Goal: Information Seeking & Learning: Learn about a topic

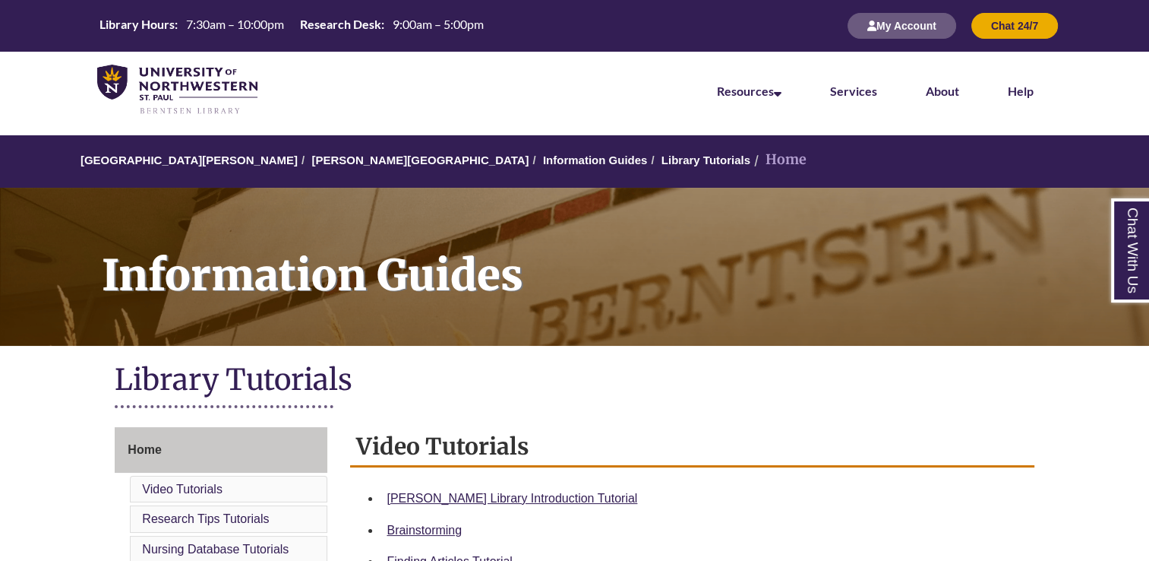
scroll to position [431, 0]
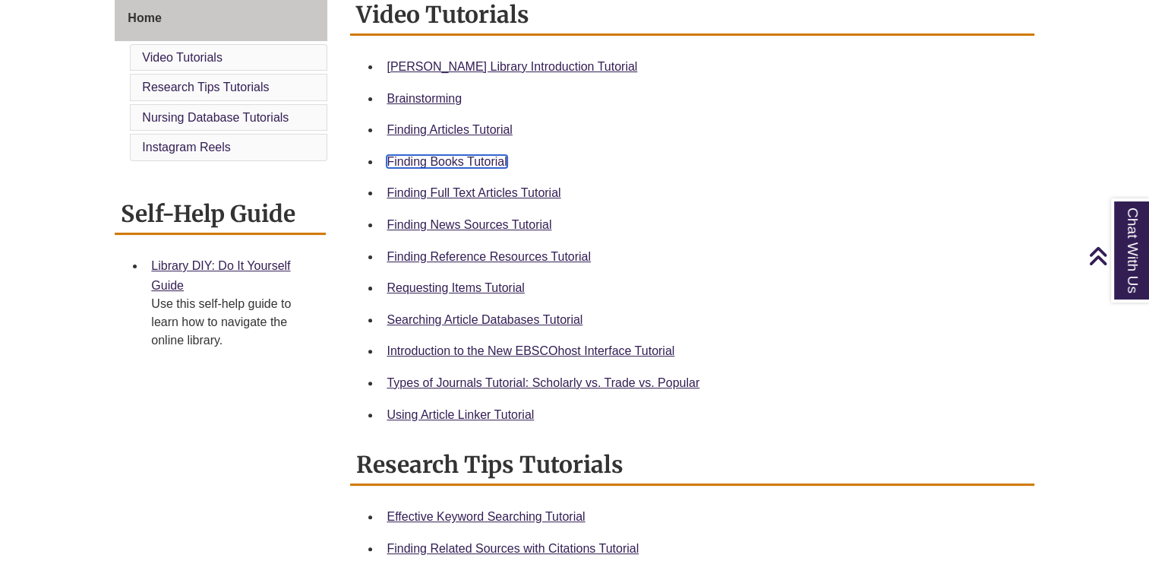
click at [453, 157] on link "Finding Books Tutorial" at bounding box center [447, 161] width 120 height 13
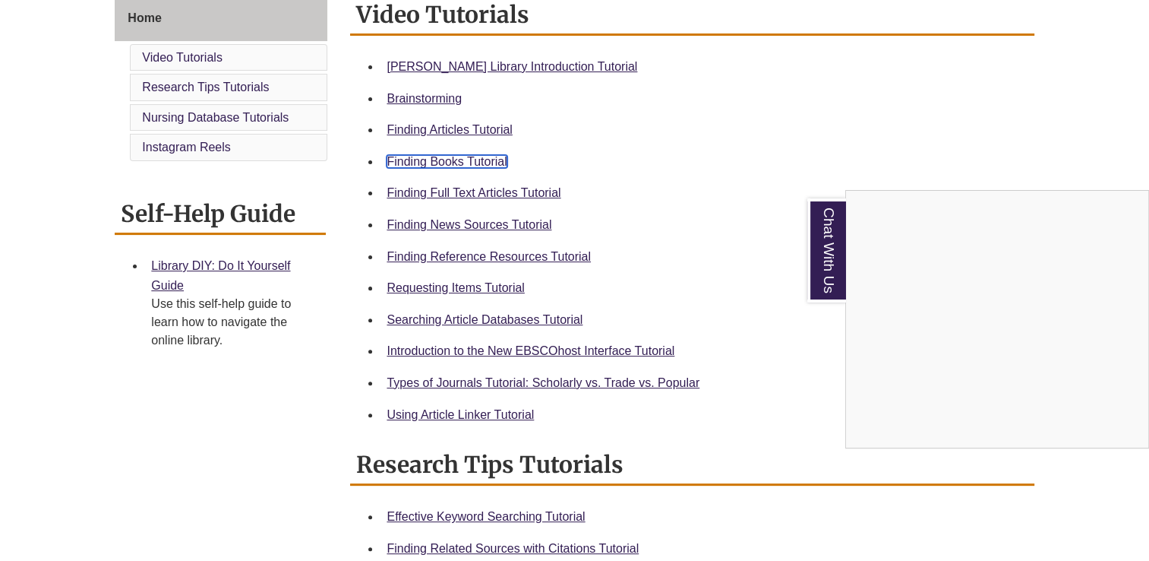
scroll to position [0, 0]
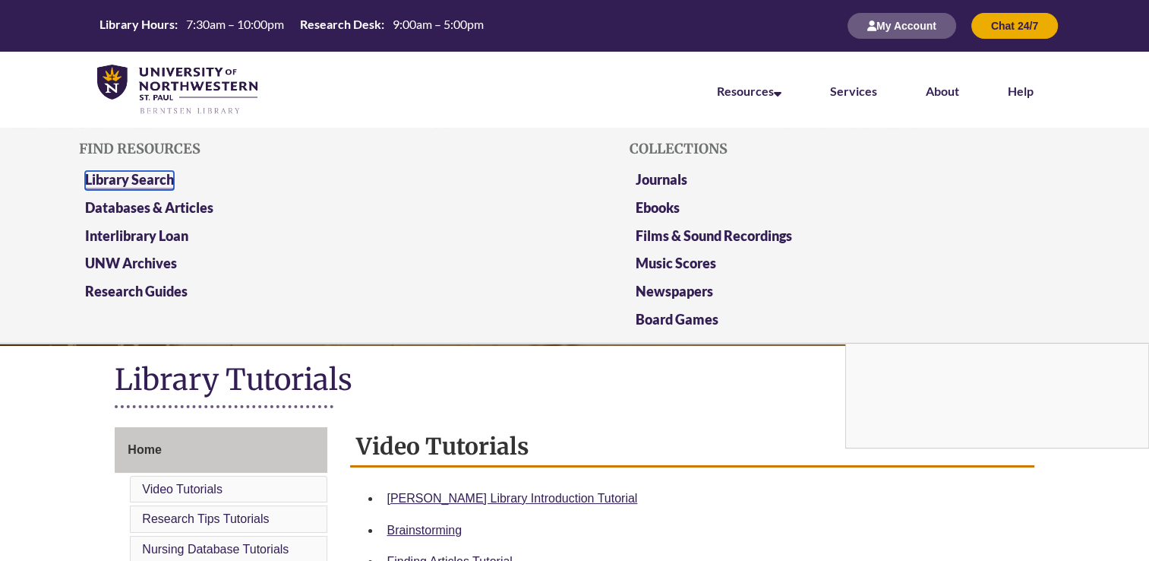
click at [147, 175] on link "Library Search" at bounding box center [129, 180] width 89 height 19
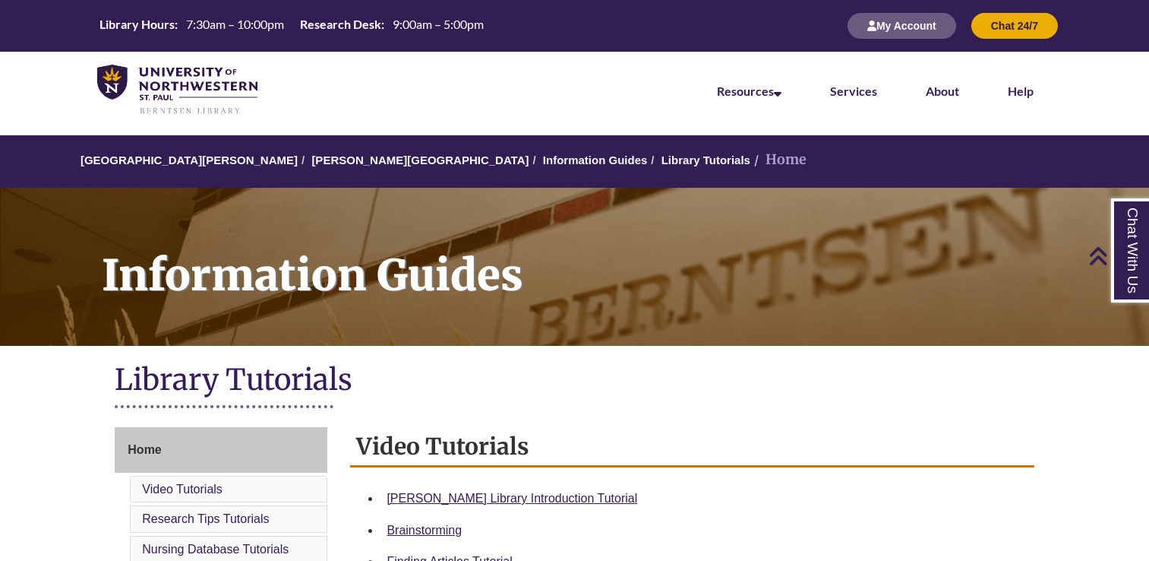
scroll to position [299, 0]
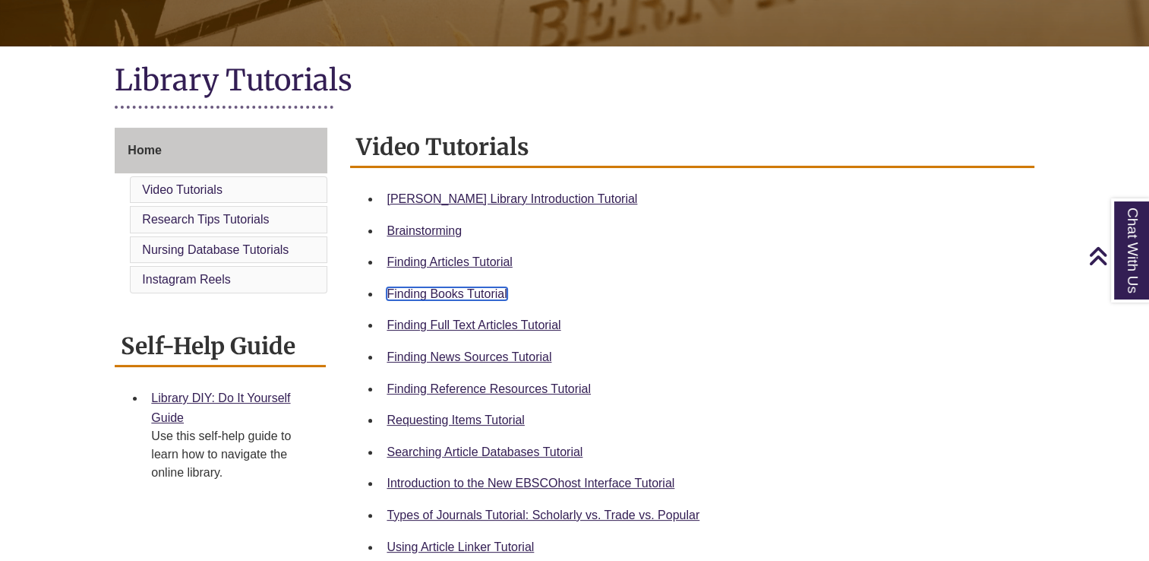
drag, startPoint x: 0, startPoint y: 0, endPoint x: 442, endPoint y: 292, distance: 529.6
click at [442, 292] on link "Finding Books Tutorial" at bounding box center [447, 293] width 120 height 13
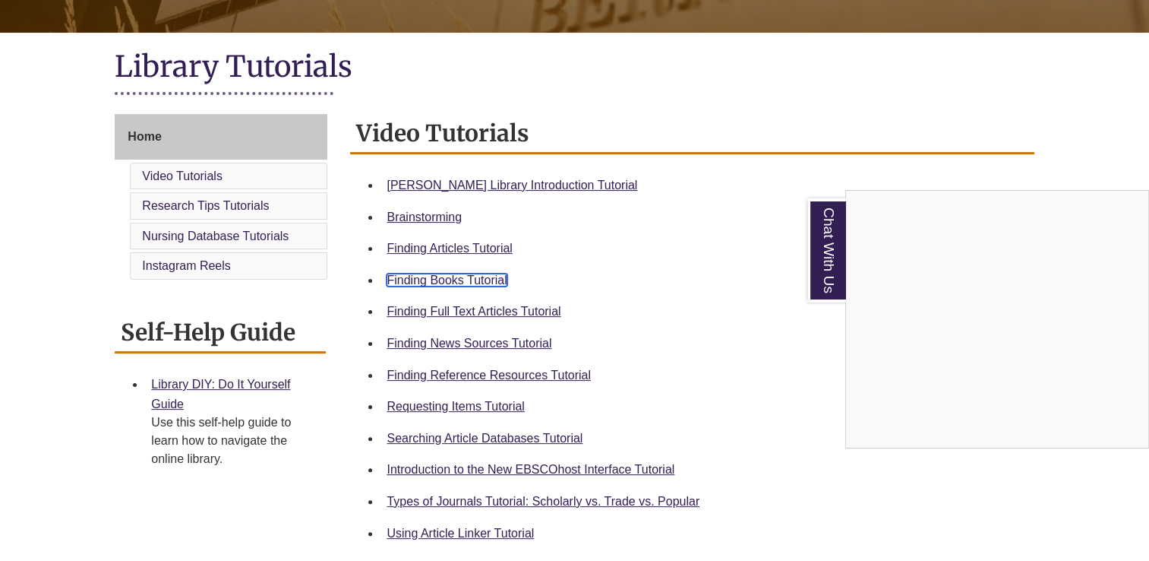
scroll to position [314, 0]
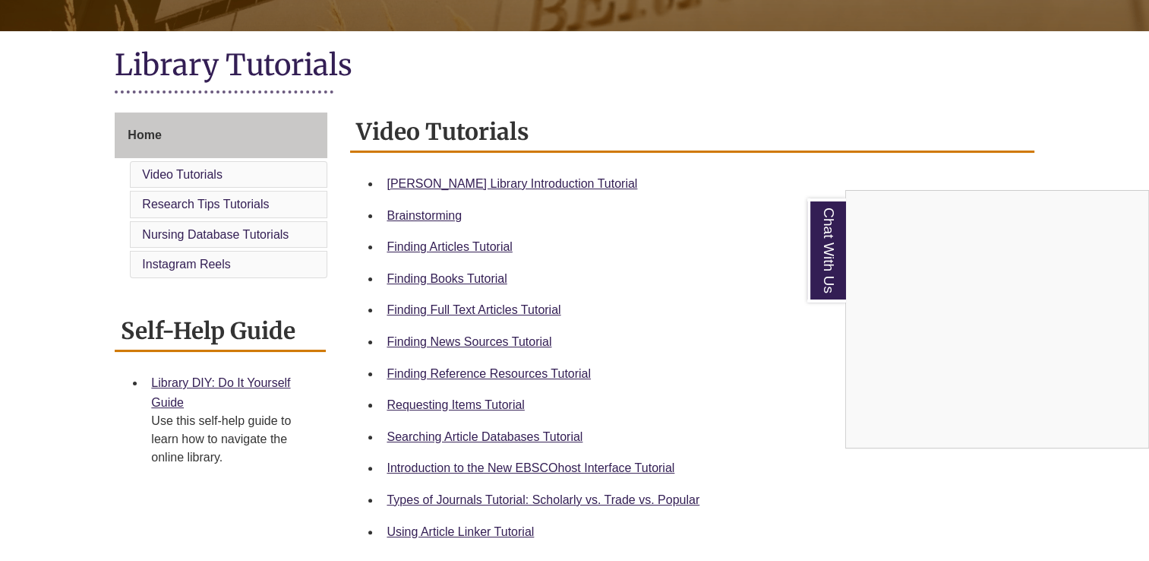
click at [455, 500] on div "Chat With Us" at bounding box center [574, 280] width 1149 height 561
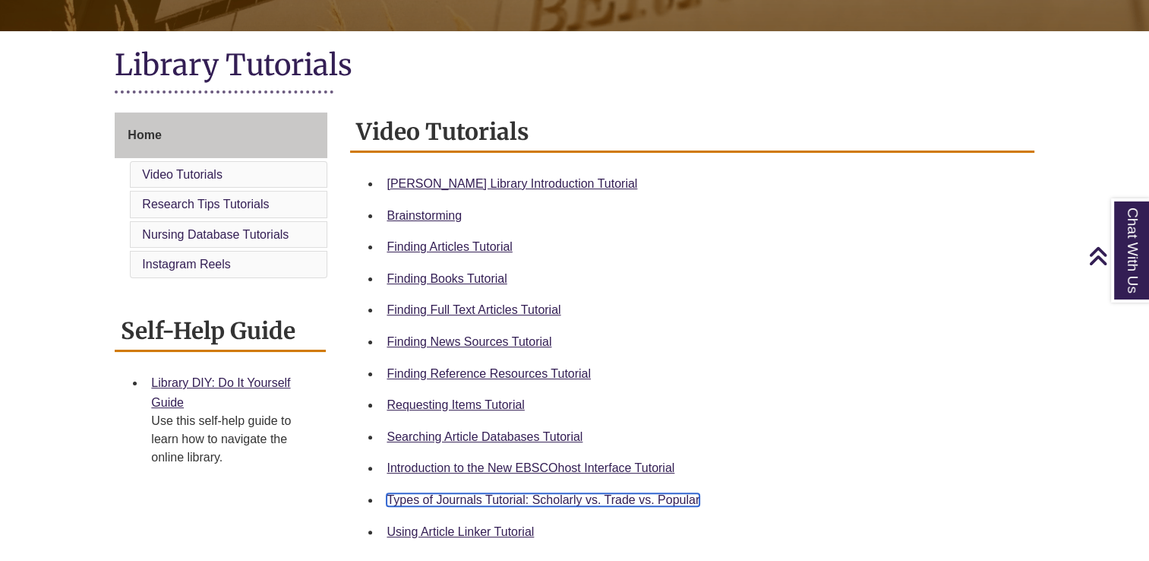
click at [455, 500] on link "Types of Journals Tutorial: Scholarly vs. Trade vs. Popular" at bounding box center [543, 499] width 313 height 13
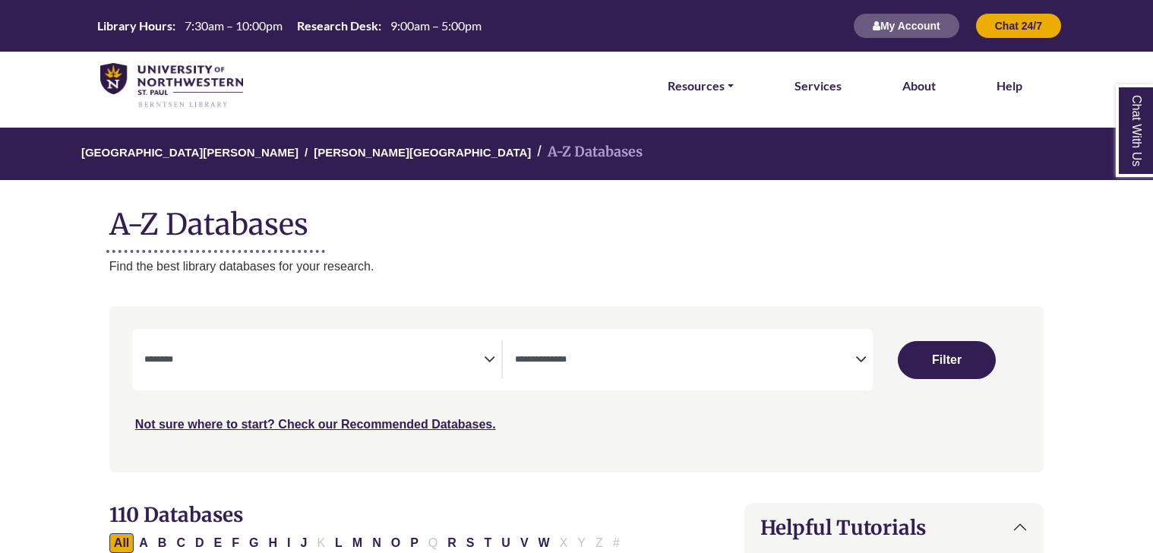
select select "Database Subject Filter"
select select "Database Types Filter"
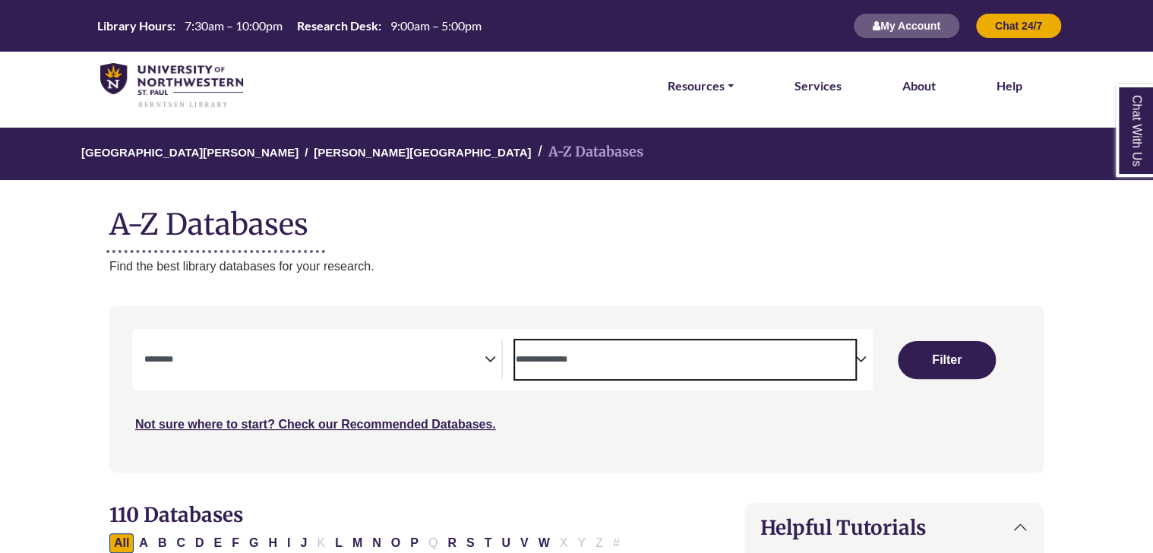
click at [635, 372] on span "Search filters" at bounding box center [685, 359] width 340 height 39
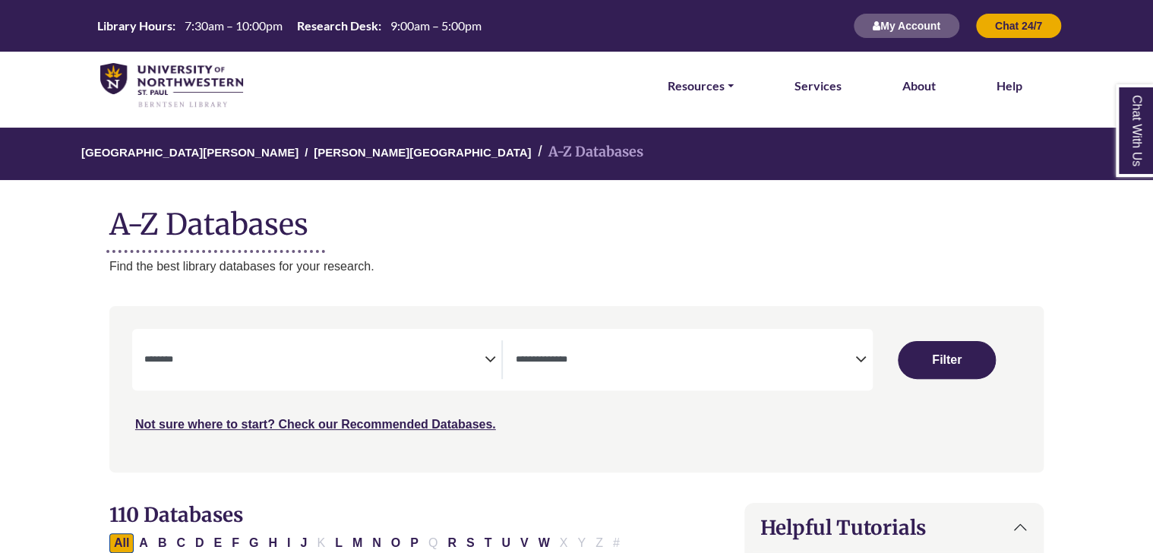
click at [325, 392] on div "***" at bounding box center [576, 381] width 889 height 105
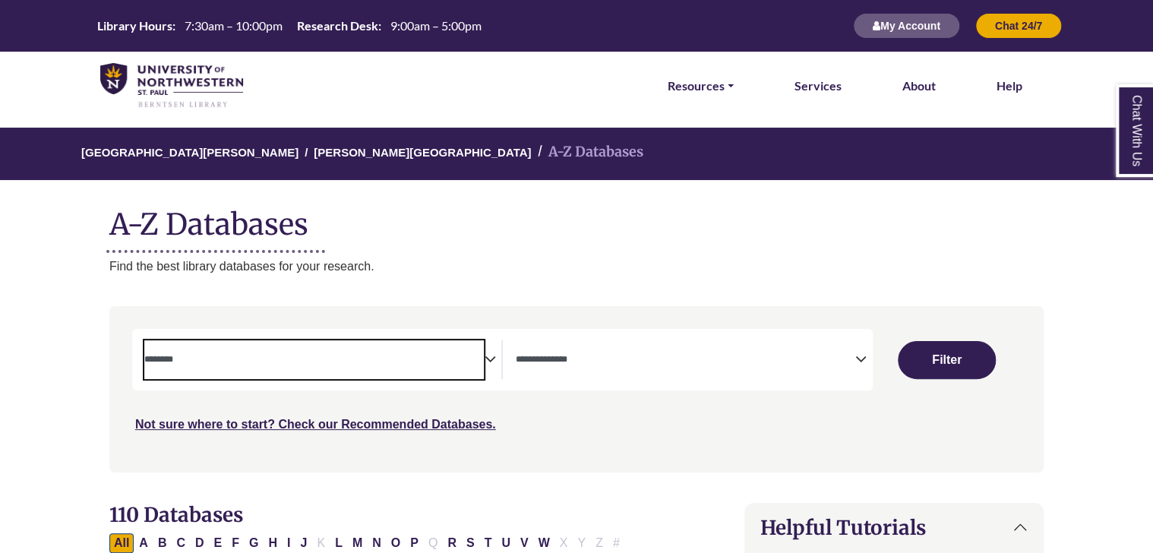
click at [326, 357] on textarea "Search" at bounding box center [314, 361] width 340 height 12
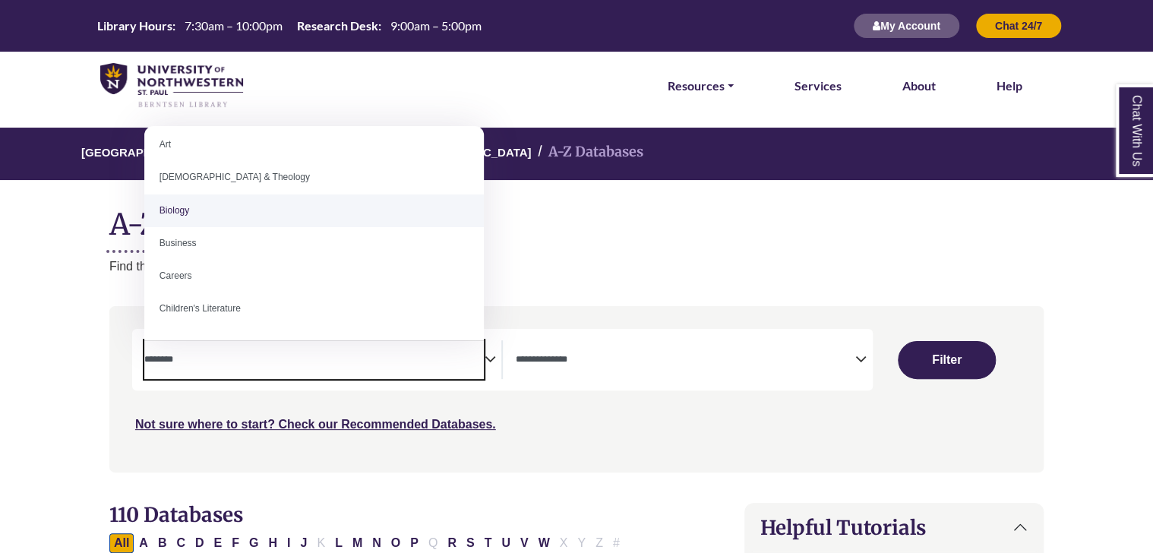
scroll to position [45, 0]
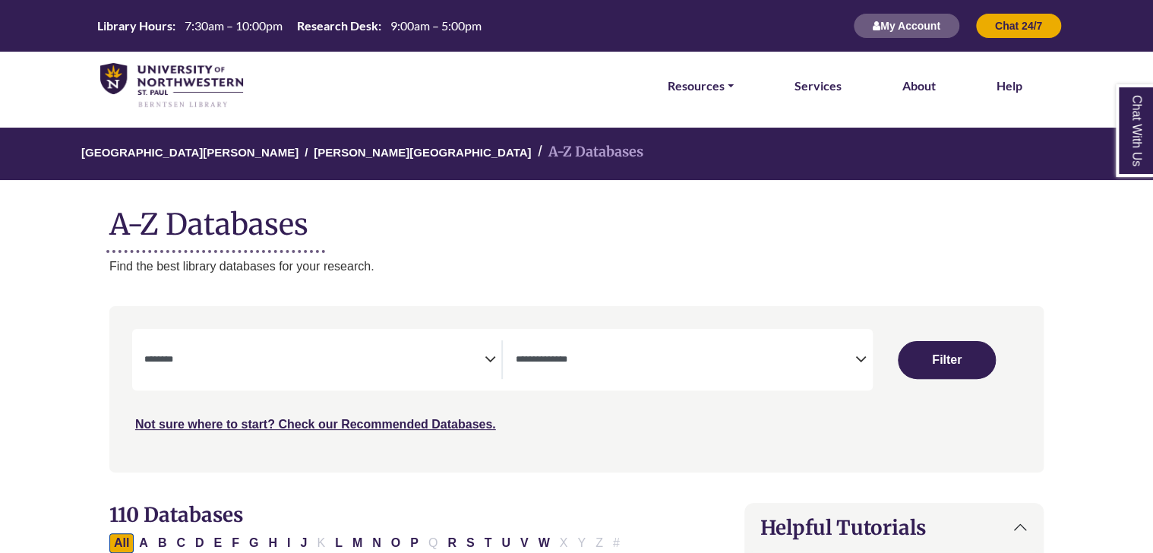
click at [614, 228] on h1 "A-Z Databases" at bounding box center [576, 218] width 934 height 46
select select "Database Subject Filter"
select select "Database Types Filter"
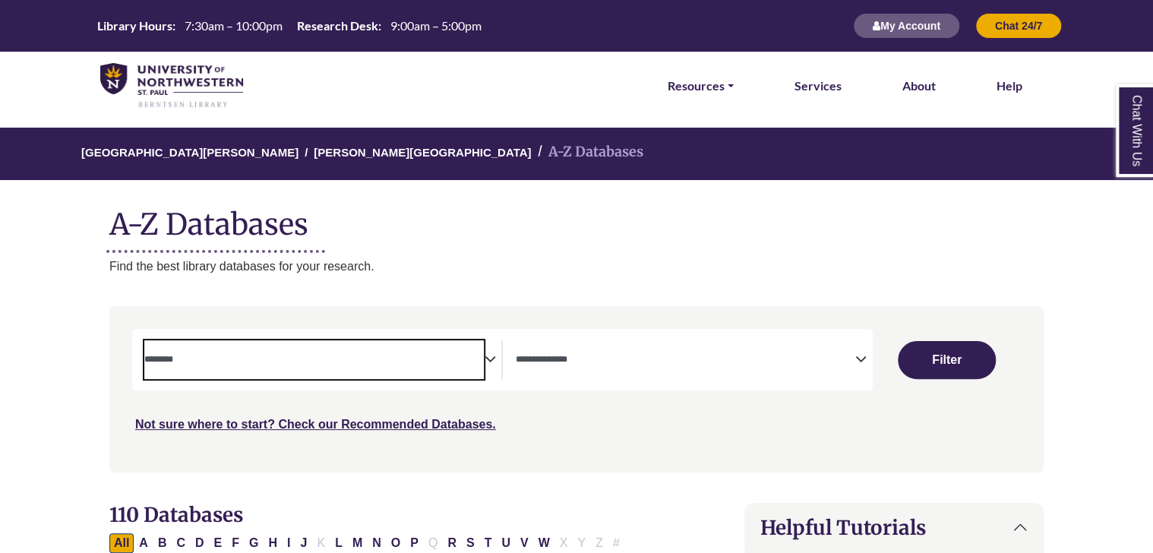
click at [320, 360] on textarea "Search" at bounding box center [314, 361] width 340 height 12
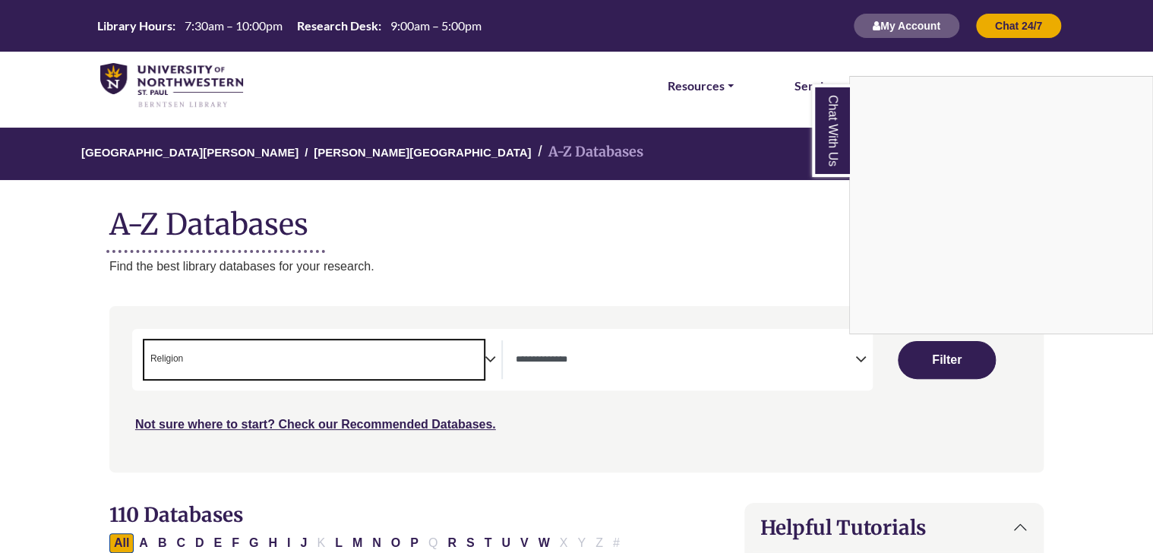
scroll to position [574, 0]
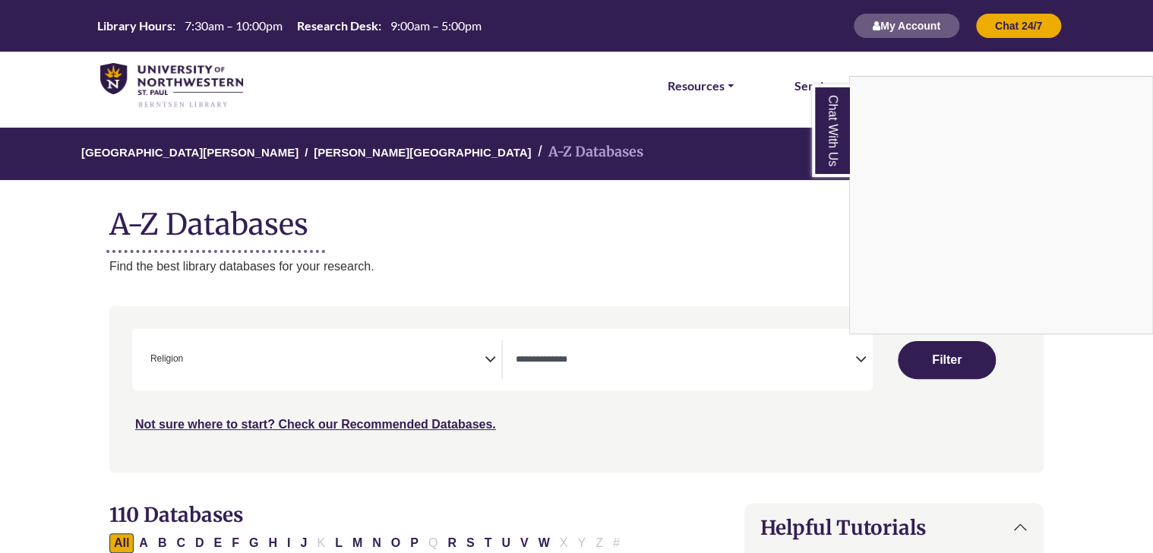
click at [415, 340] on div "Chat With Us" at bounding box center [576, 276] width 1153 height 553
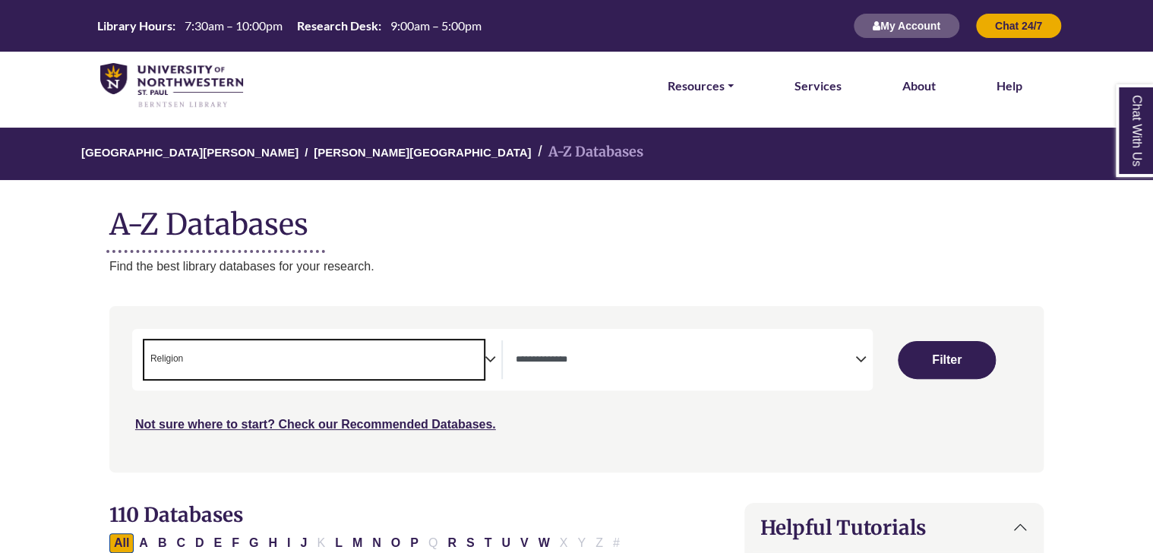
click at [469, 348] on span "× Religion" at bounding box center [314, 359] width 340 height 39
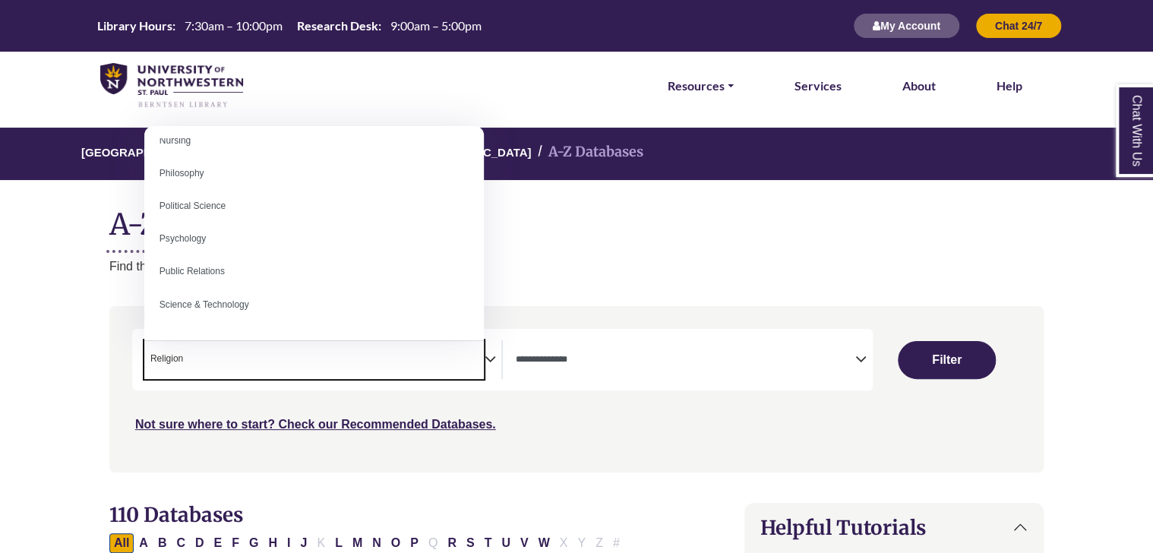
scroll to position [1161, 0]
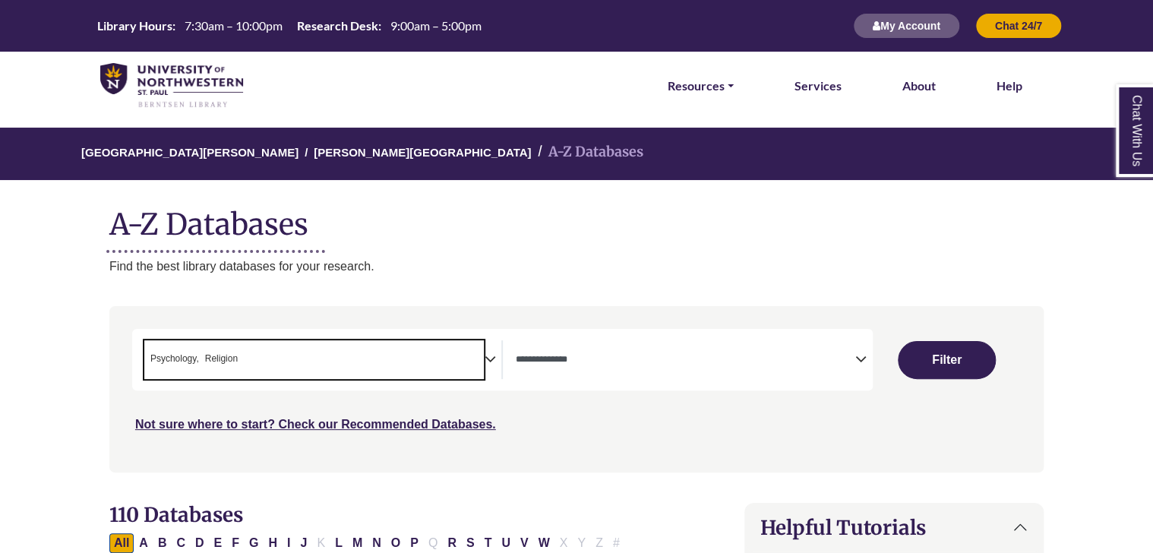
click at [416, 360] on span "× Psychology × Religion" at bounding box center [314, 359] width 340 height 39
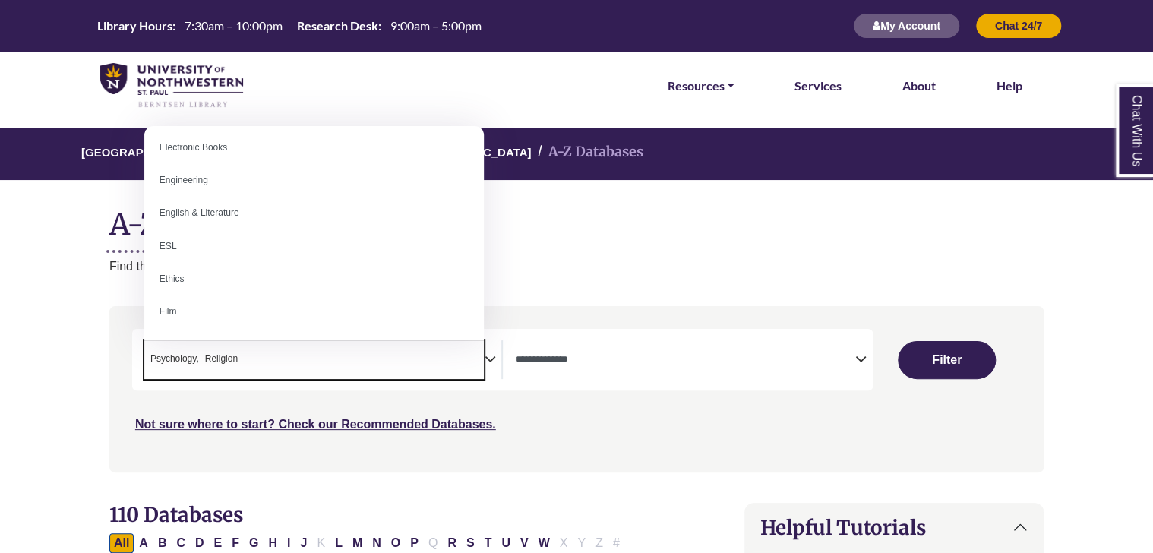
scroll to position [532, 0]
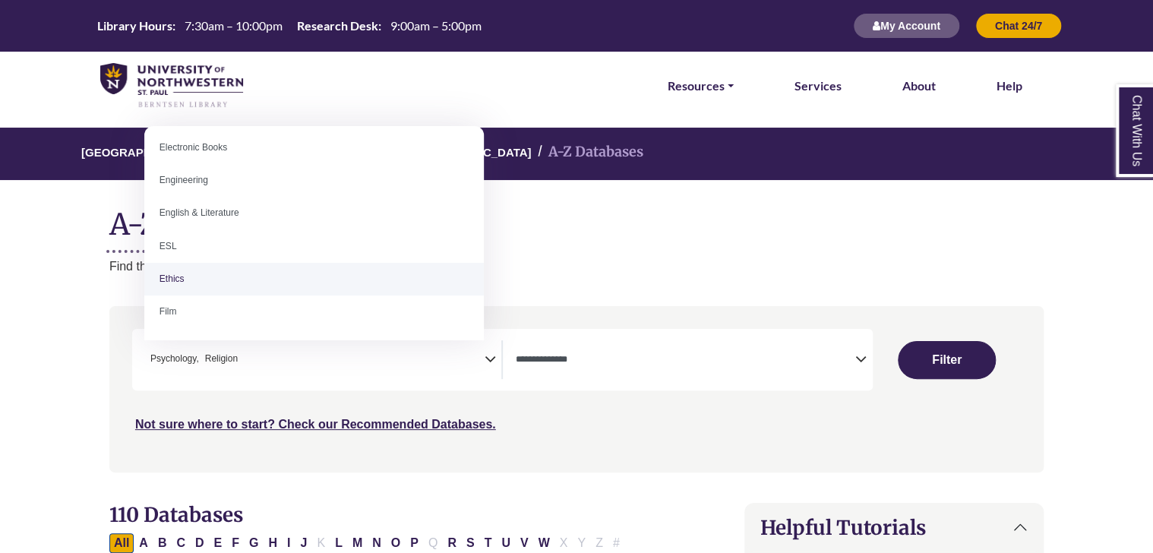
select select "******"
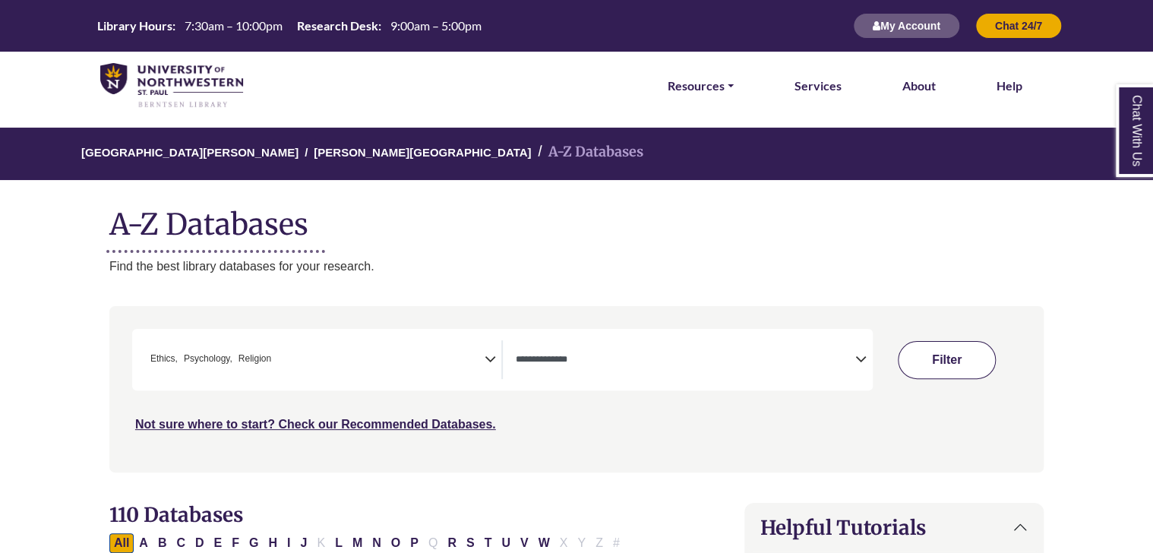
click at [961, 369] on button "Filter" at bounding box center [946, 360] width 97 height 38
select select "Database Types Filter"
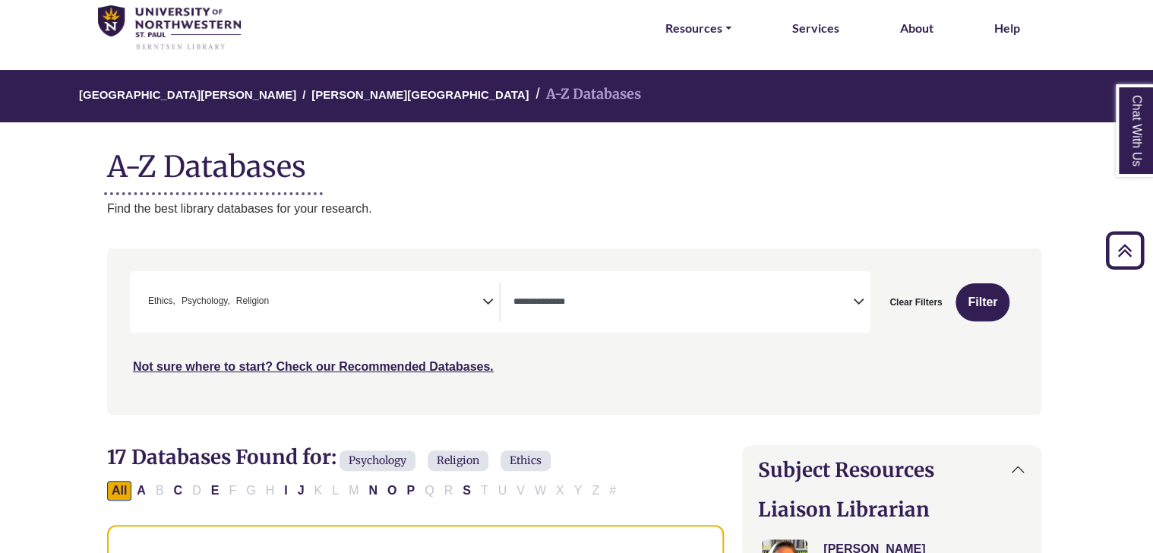
scroll to position [0, 2]
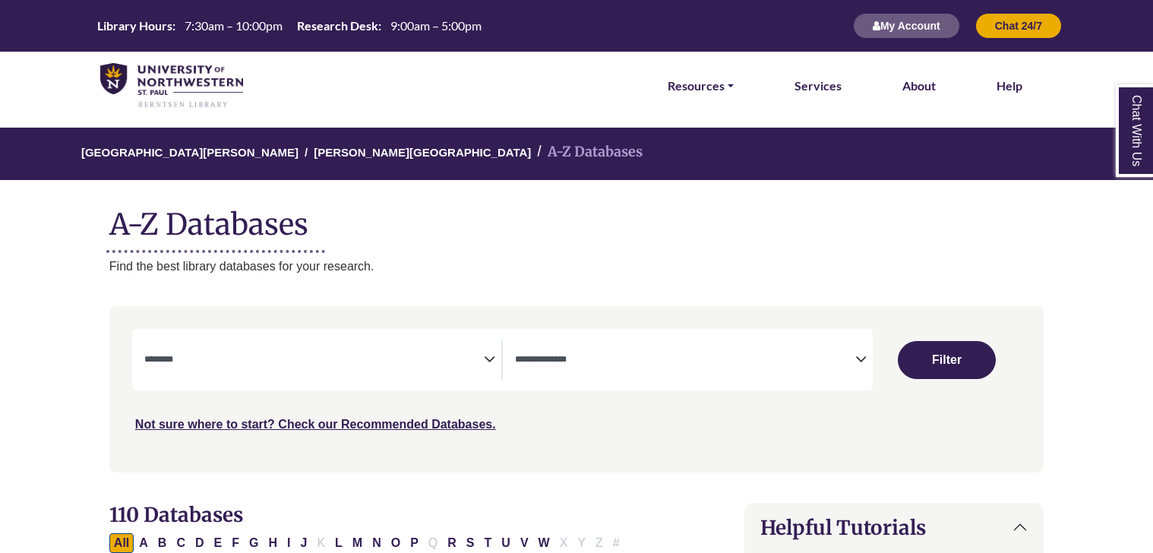
select select "Database Subject Filter"
select select "Database Types Filter"
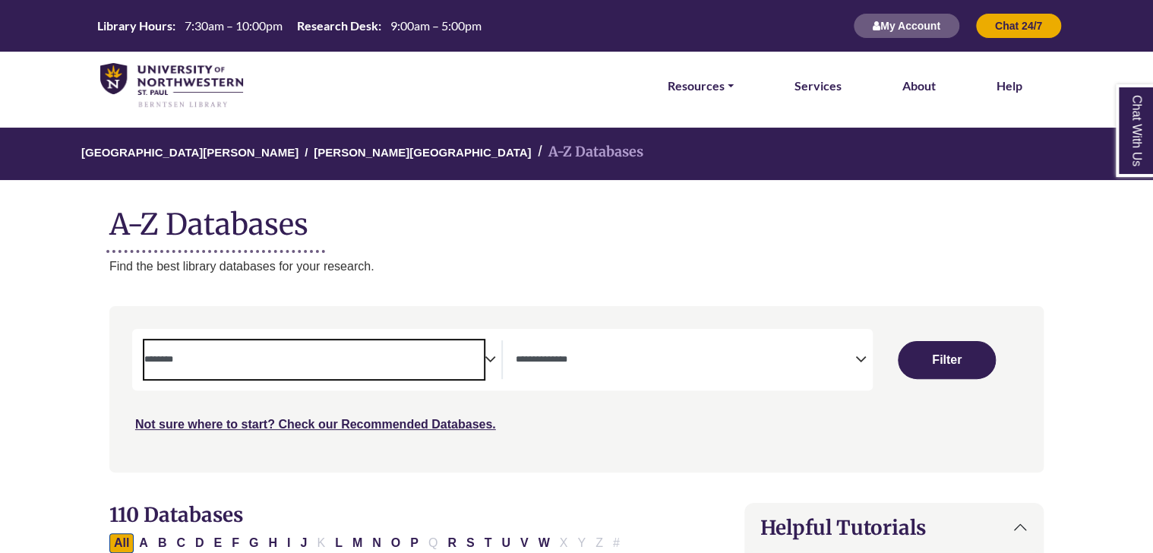
click at [409, 371] on span "Search filters" at bounding box center [314, 359] width 340 height 39
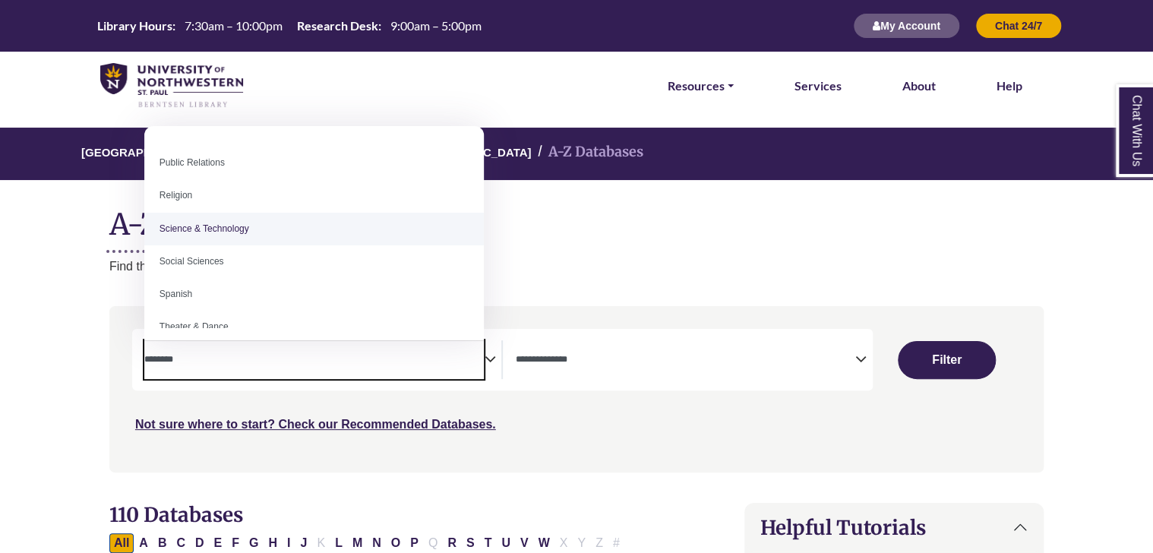
scroll to position [1273, 0]
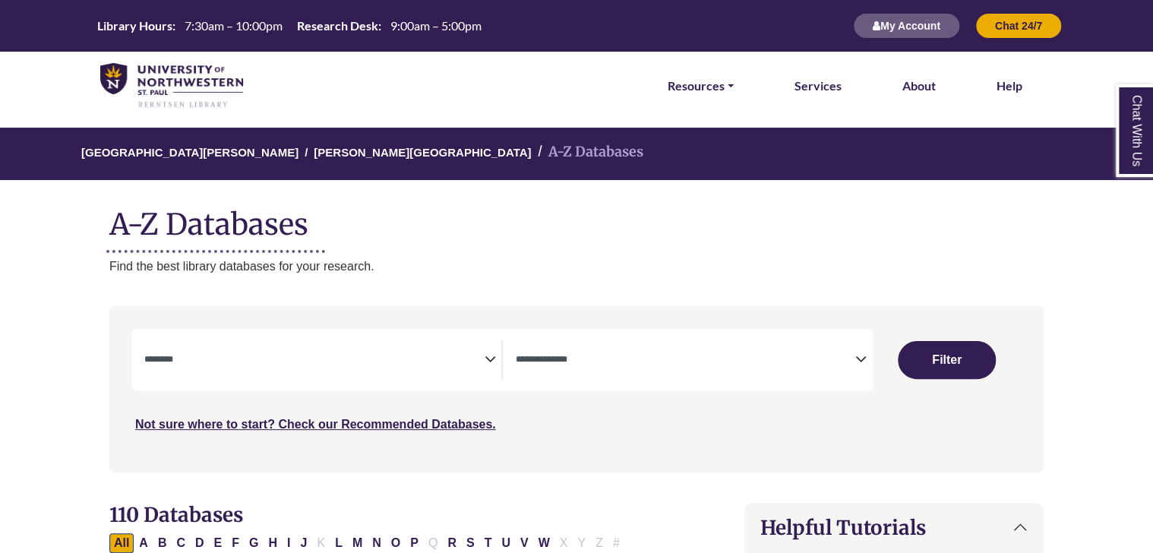
click at [103, 387] on div "**********" at bounding box center [576, 400] width 952 height 188
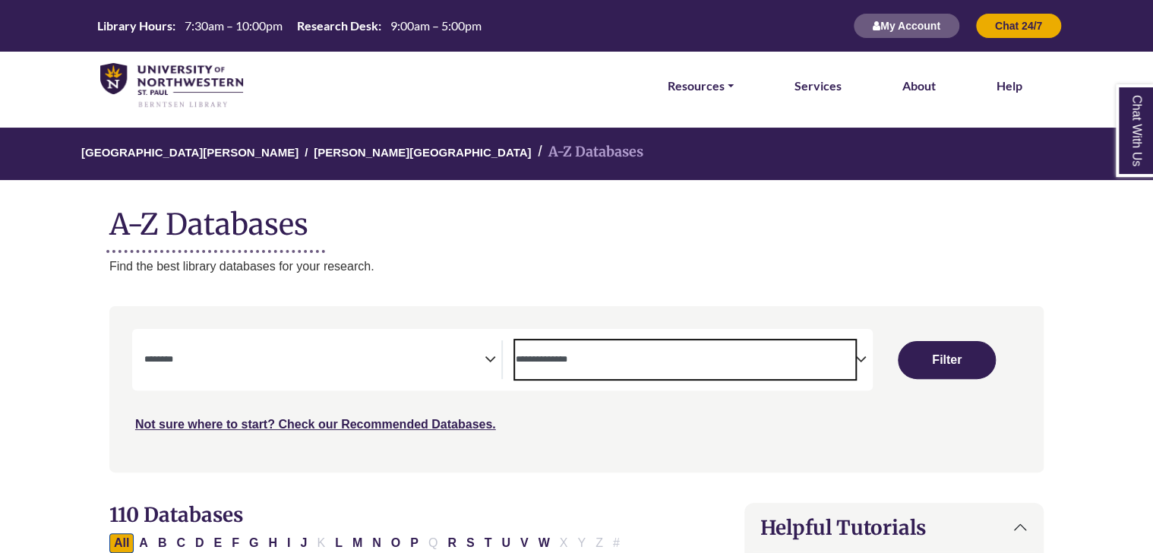
click at [589, 365] on textarea "Search" at bounding box center [685, 361] width 340 height 12
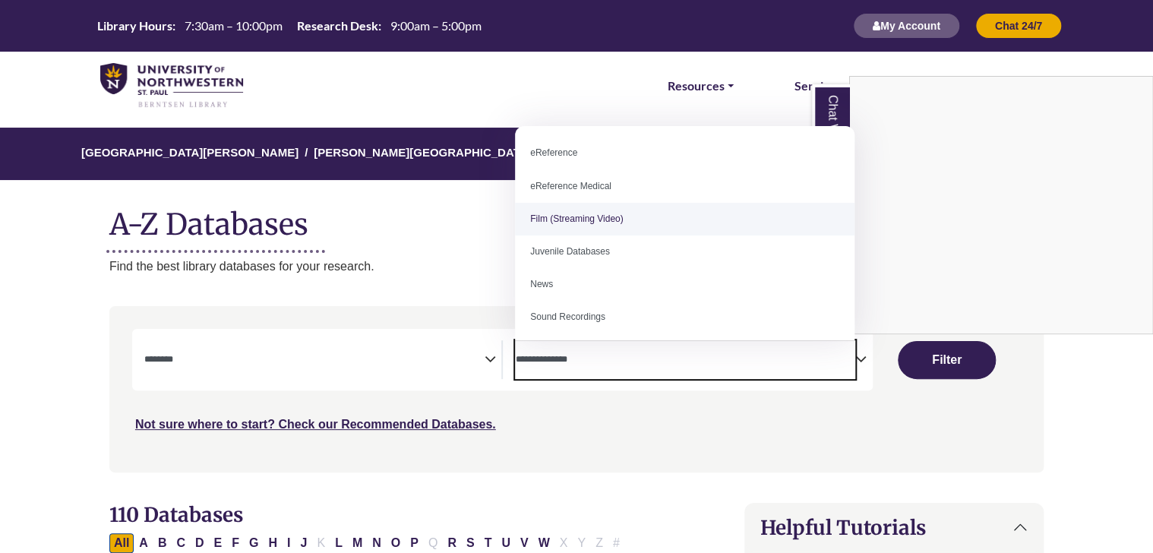
scroll to position [105, 0]
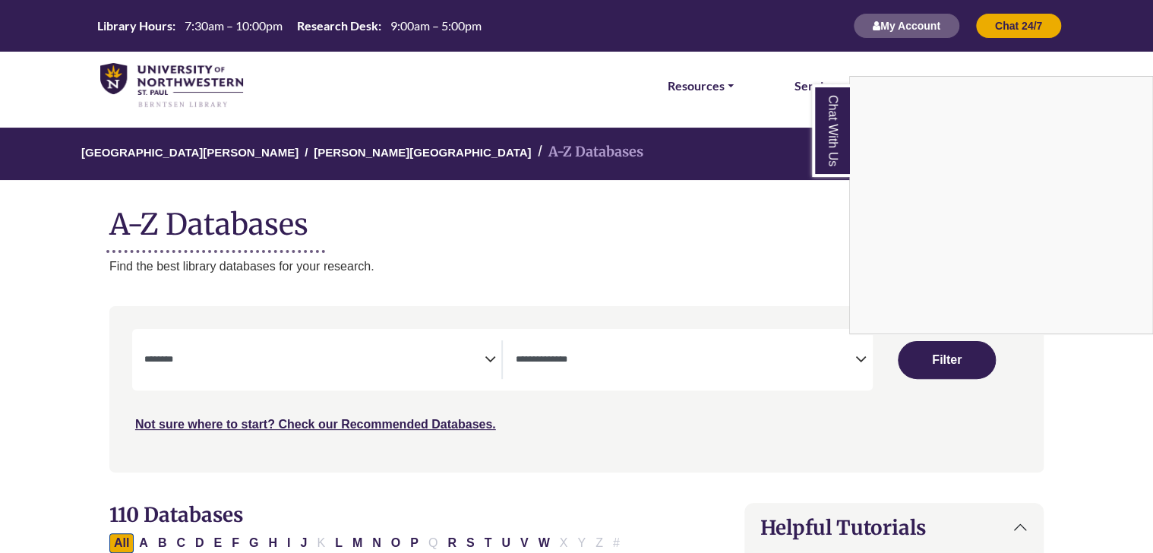
click at [364, 290] on div "Chat With Us" at bounding box center [576, 276] width 1153 height 553
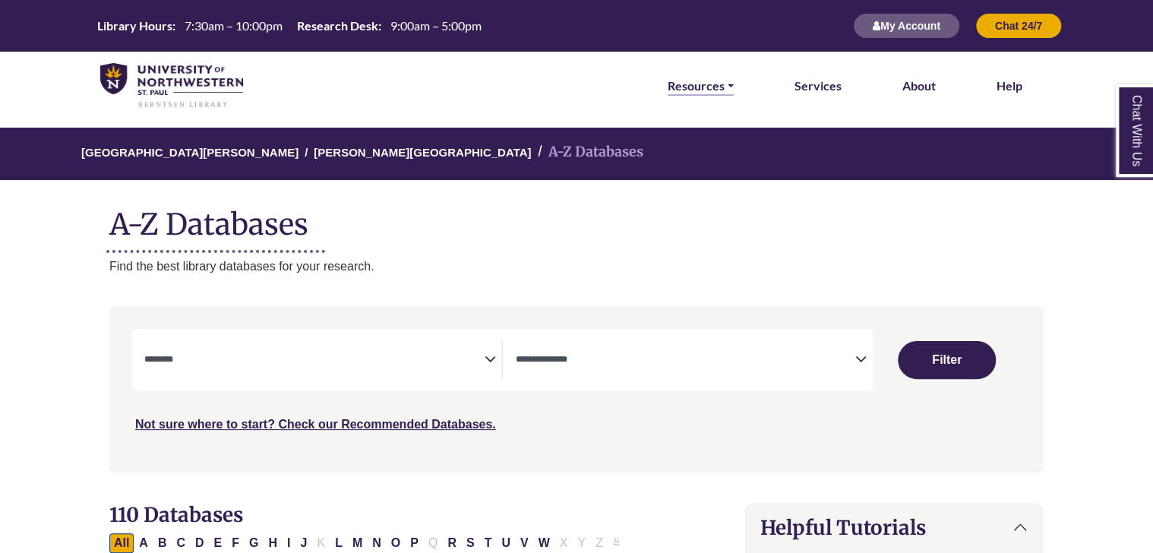
click at [716, 93] on link "Resources" at bounding box center [701, 86] width 66 height 20
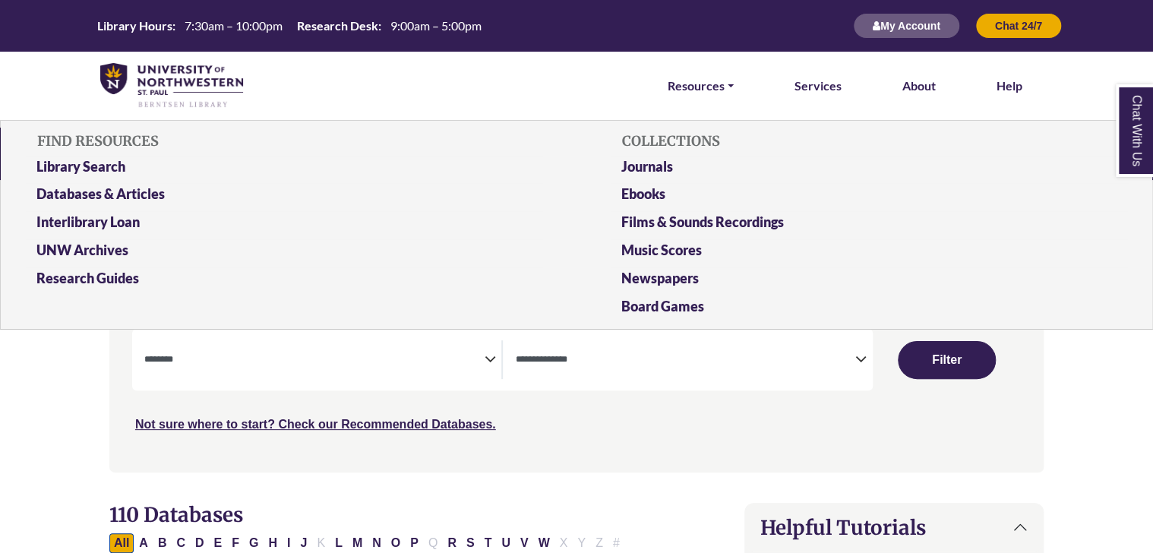
click at [447, 460] on div "Search filters" at bounding box center [576, 388] width 916 height 153
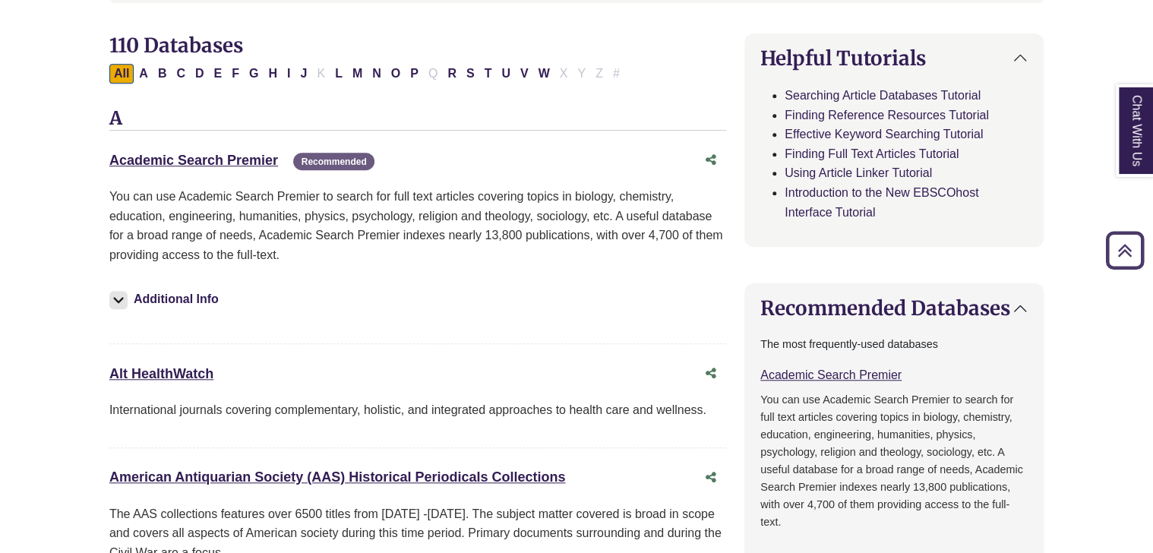
scroll to position [471, 0]
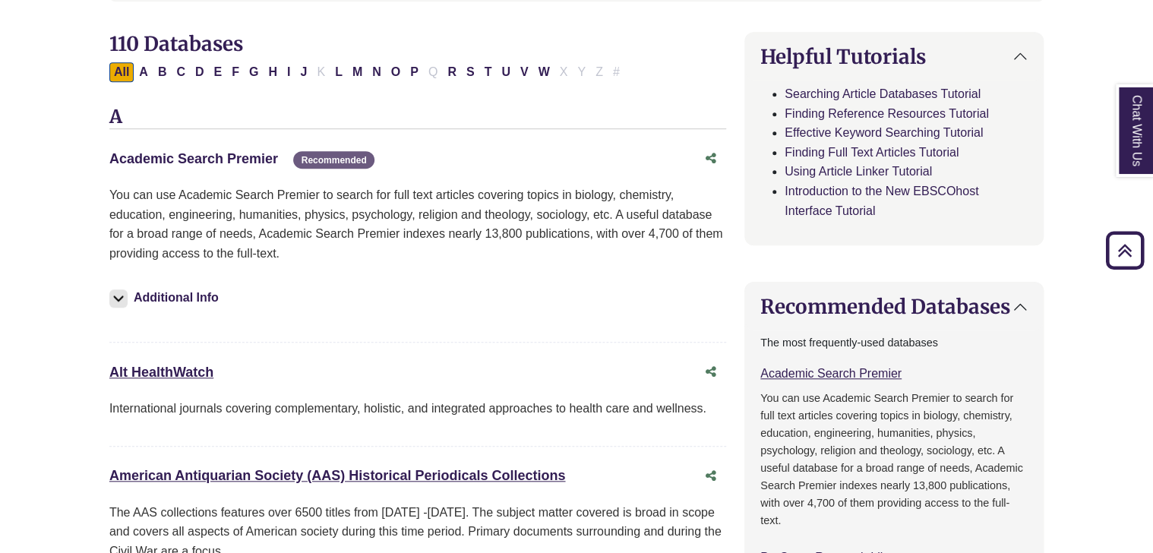
click at [219, 163] on link "Academic Search Premier This link opens in a new window" at bounding box center [193, 158] width 169 height 15
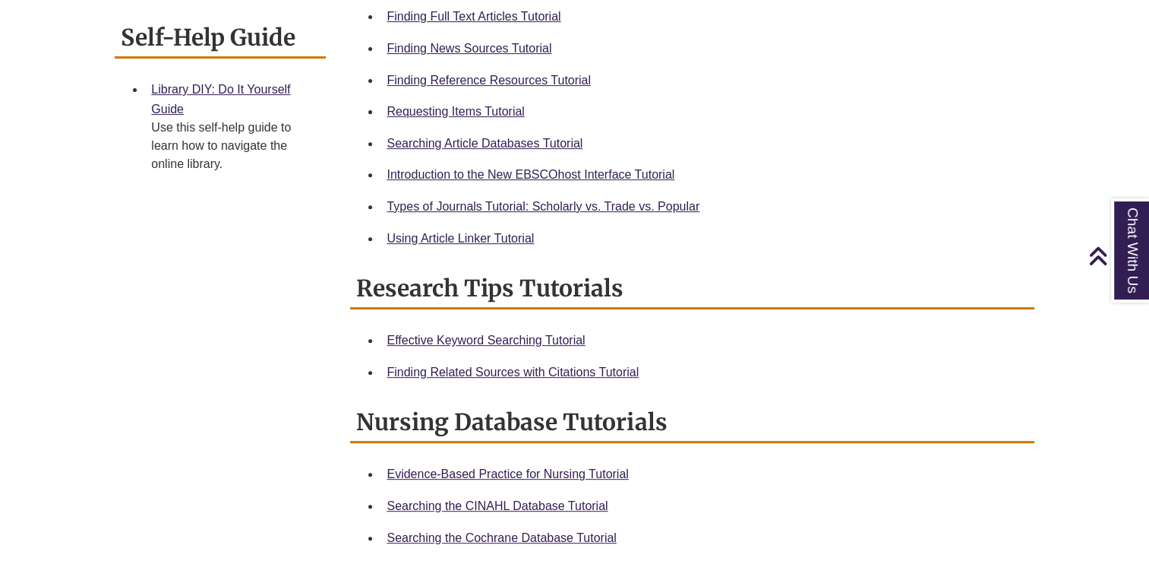
scroll to position [599, 0]
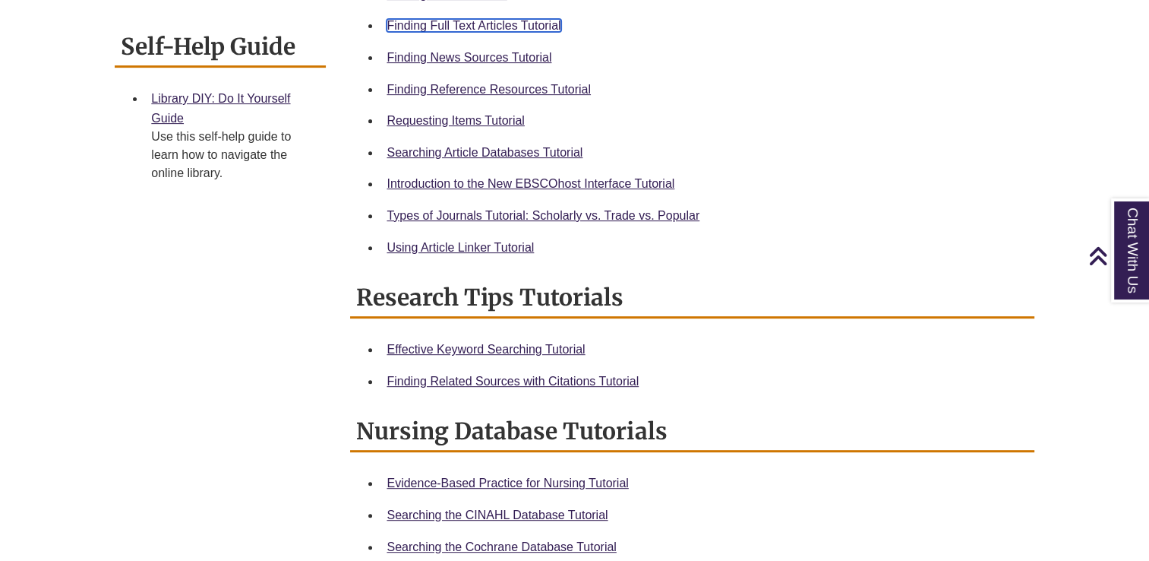
click at [447, 26] on link "Finding Full Text Articles Tutorial" at bounding box center [474, 25] width 174 height 13
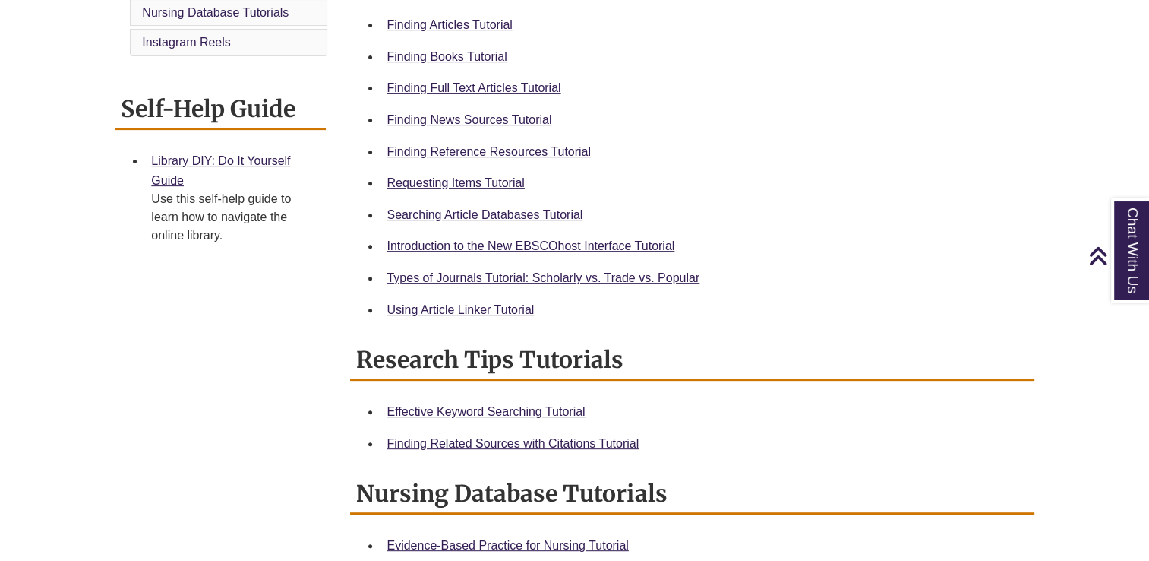
scroll to position [538, 0]
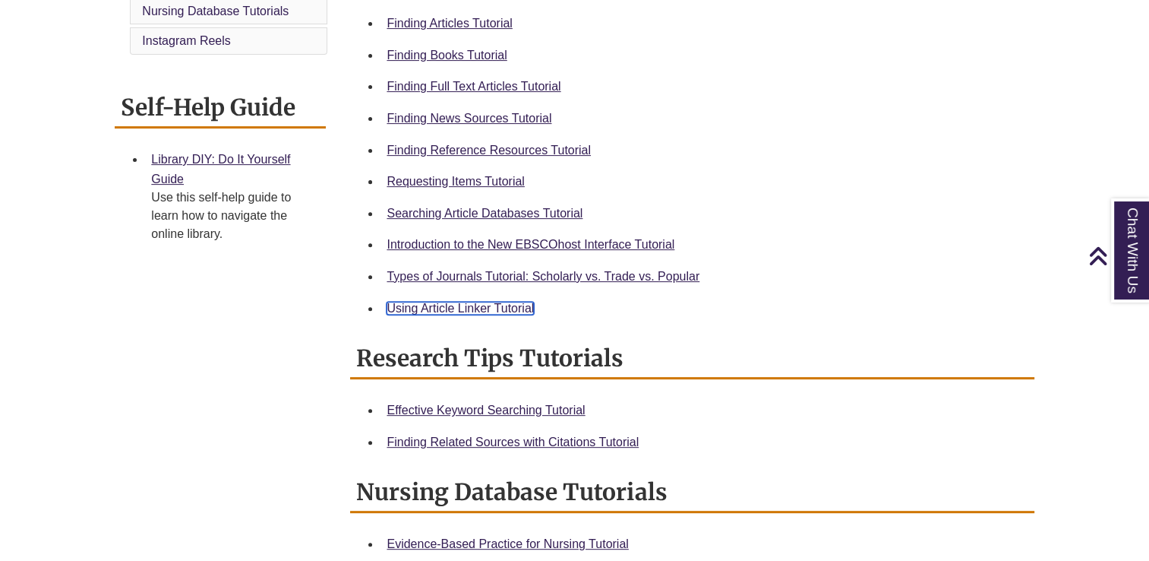
click at [471, 311] on link "Using Article Linker Tutorial" at bounding box center [460, 308] width 147 height 13
